Goal: Information Seeking & Learning: Learn about a topic

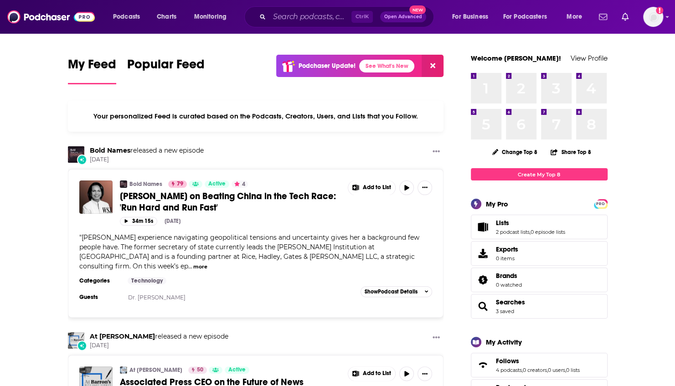
click at [298, 23] on div "Ctrl K Open Advanced New" at bounding box center [339, 16] width 190 height 21
click at [298, 18] on input "Search podcasts, credits, & more..." at bounding box center [310, 17] width 82 height 15
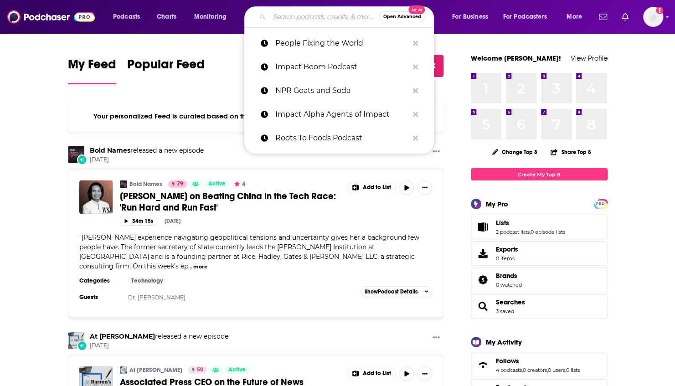
paste input "The Chronicle of Higher Education’s “College Matters” podcast"
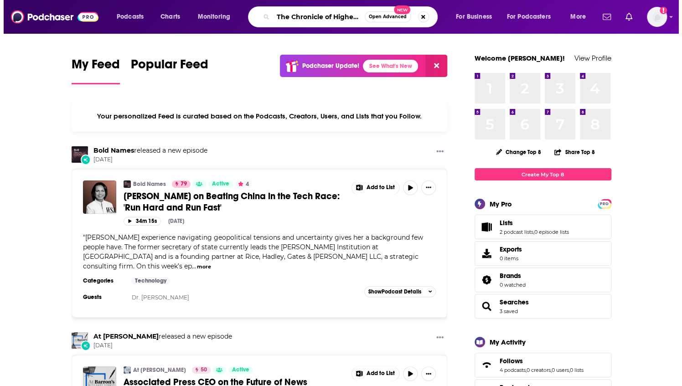
scroll to position [0, 127]
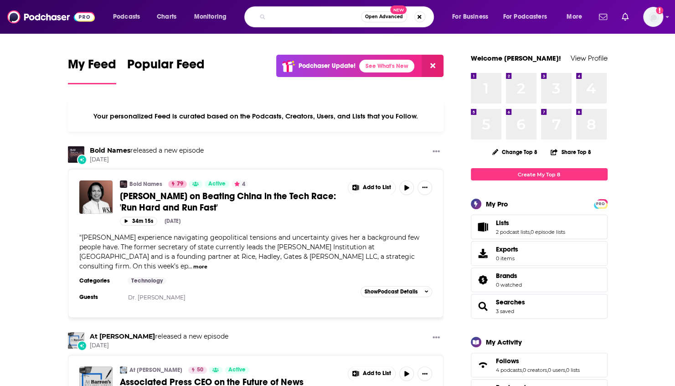
type input "The Chronicle of Higher Education’s “College Matters” podcast"
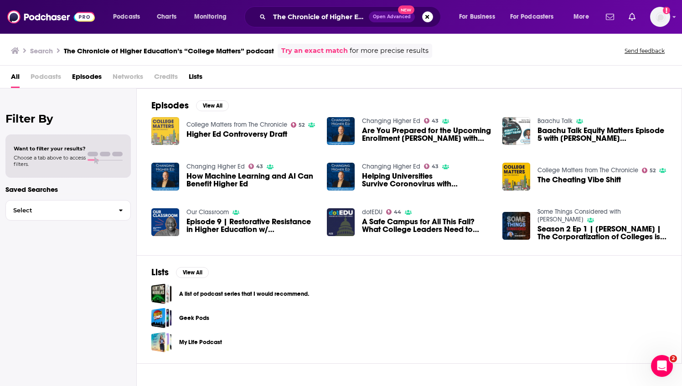
click at [175, 133] on img "Higher Ed Controversy Draft" at bounding box center [165, 131] width 28 height 28
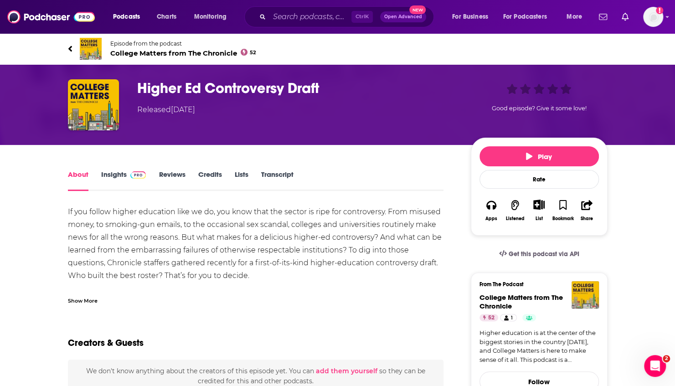
click at [158, 53] on span "College Matters from The Chronicle 52" at bounding box center [183, 53] width 146 height 9
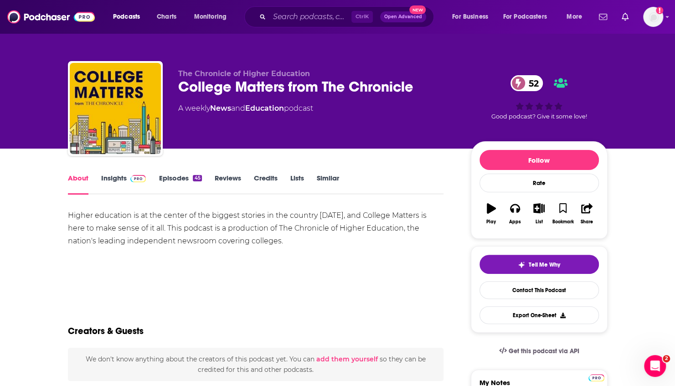
click at [121, 178] on link "Insights" at bounding box center [123, 184] width 45 height 21
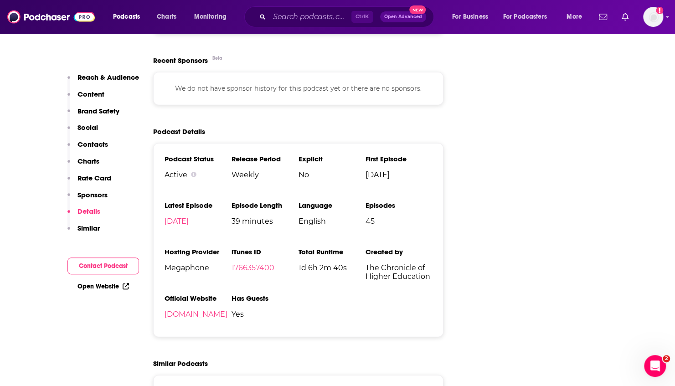
scroll to position [1280, 0]
click at [369, 217] on span "45" at bounding box center [398, 221] width 67 height 9
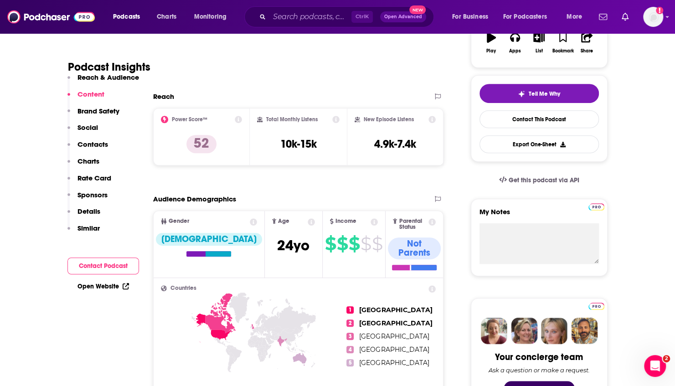
scroll to position [0, 0]
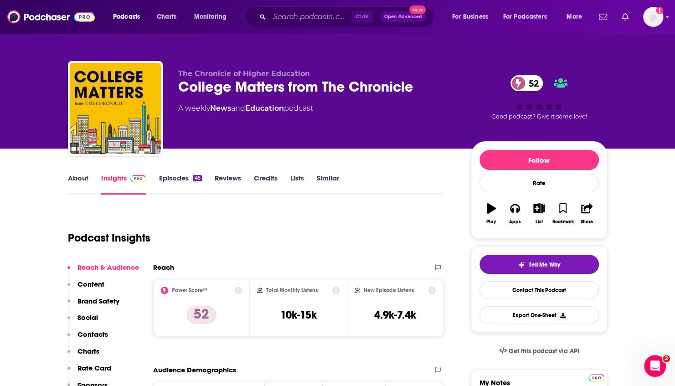
click at [86, 179] on link "About" at bounding box center [78, 184] width 21 height 21
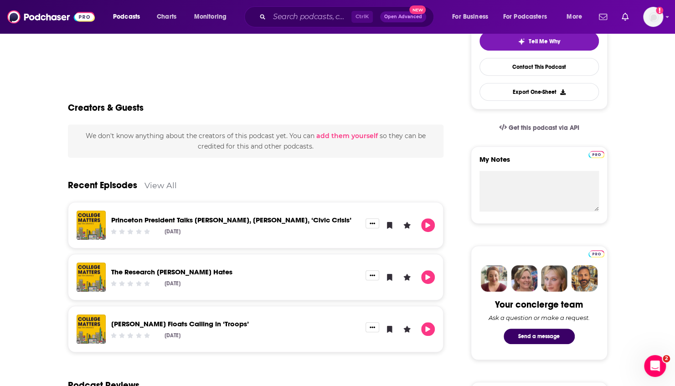
scroll to position [224, 0]
